Goal: Task Accomplishment & Management: Use online tool/utility

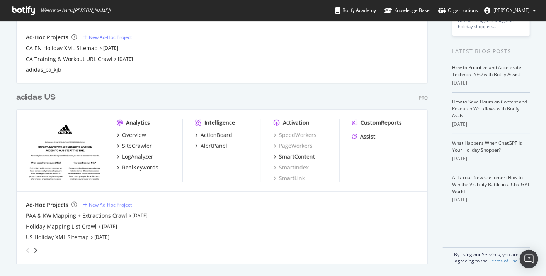
scroll to position [133, 0]
click at [129, 136] on div "Overview" at bounding box center [134, 136] width 24 height 8
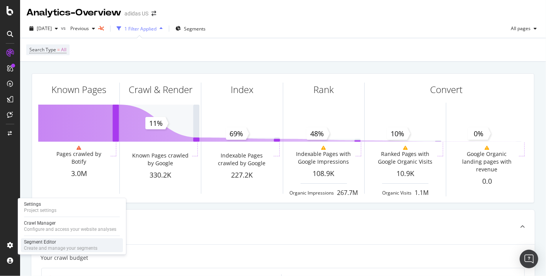
click at [37, 244] on div "Segment Editor" at bounding box center [60, 242] width 73 height 6
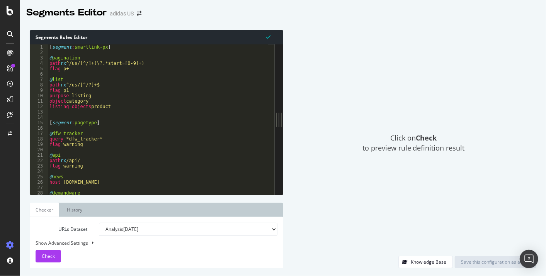
drag, startPoint x: 180, startPoint y: 112, endPoint x: 326, endPoint y: 109, distance: 146.3
click at [326, 109] on div "Segments Rules Editor 1 2 3 4 5 6 7 8 9 10 11 12 13 14 15 16 17 18 19 20 21 22 …" at bounding box center [282, 149] width 525 height 254
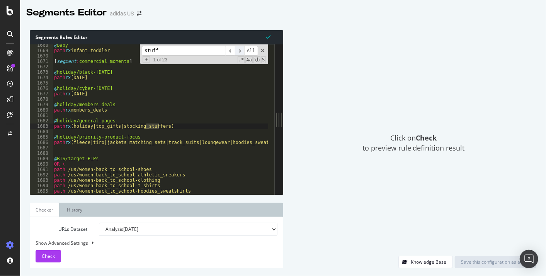
type input "stuff"
click at [244, 49] on span "​" at bounding box center [239, 51] width 9 height 10
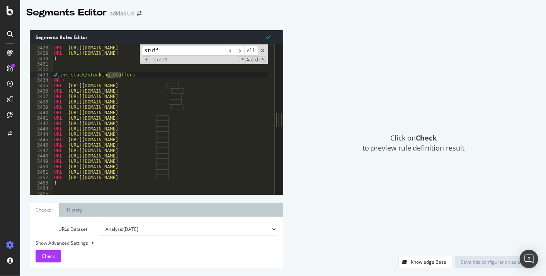
scroll to position [3904, 0]
click at [261, 50] on span at bounding box center [262, 50] width 5 height 5
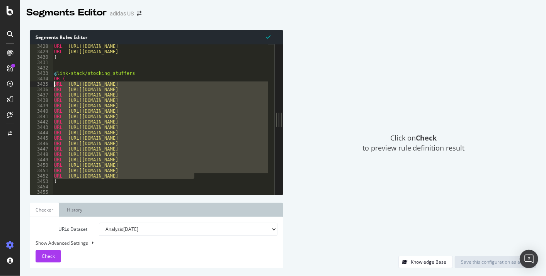
drag, startPoint x: 198, startPoint y: 176, endPoint x: 44, endPoint y: 86, distance: 178.0
click at [44, 86] on div "@link-stack/stocking_stuffers 3428 3429 3430 3431 3432 3433 3434 3435 3436 3437…" at bounding box center [152, 119] width 245 height 150
click at [188, 168] on div "URL [URL][DOMAIN_NAME] URL [URL][DOMAIN_NAME] ) @ link-stack/stocking_stuffers …" at bounding box center [160, 119] width 215 height 150
drag, startPoint x: 199, startPoint y: 177, endPoint x: 24, endPoint y: 83, distance: 199.1
click at [24, 83] on div "Segments Rules Editor URL [URL][DOMAIN_NAME] 3428 3429 3430 3431 3432 3433 3434…" at bounding box center [282, 149] width 525 height 254
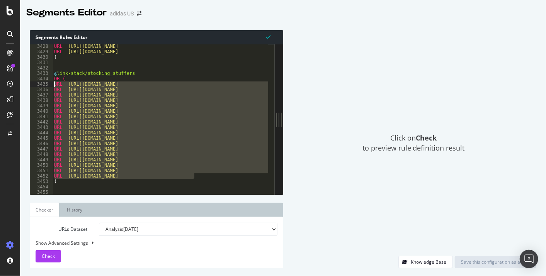
paste textarea "[URL][DOMAIN_NAME]"
type textarea "URL [URL][DOMAIN_NAME]"
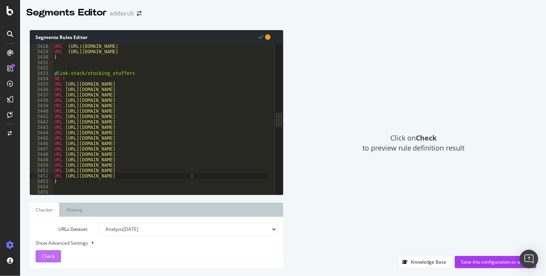
click at [47, 252] on div "Check" at bounding box center [48, 257] width 13 height 12
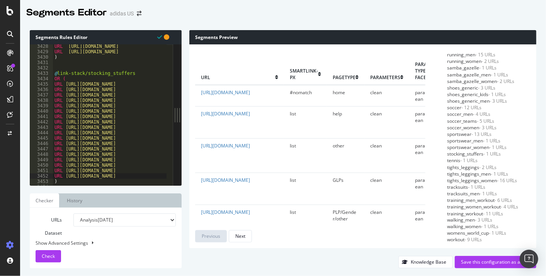
scroll to position [651, 0]
click at [469, 258] on div "Save this configuration as active" at bounding box center [495, 262] width 69 height 12
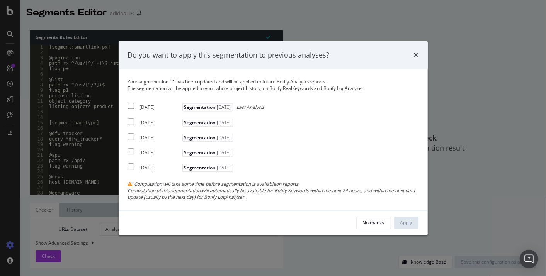
click at [157, 103] on div "[DATE] Segmentation [DATE] Last Analysis" at bounding box center [196, 106] width 137 height 9
checkbox input "true"
click at [160, 122] on div "[DATE]" at bounding box center [160, 122] width 41 height 7
checkbox input "true"
click at [161, 137] on div "[DATE]" at bounding box center [160, 137] width 41 height 7
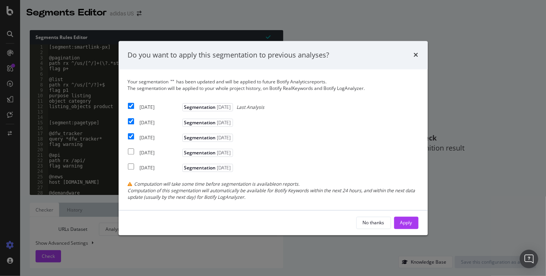
checkbox input "true"
click at [414, 219] on button "Apply" at bounding box center [406, 223] width 24 height 12
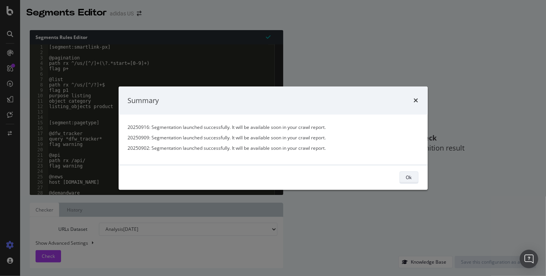
click at [406, 174] on div "Ok" at bounding box center [409, 177] width 6 height 7
